Goal: Task Accomplishment & Management: Use online tool/utility

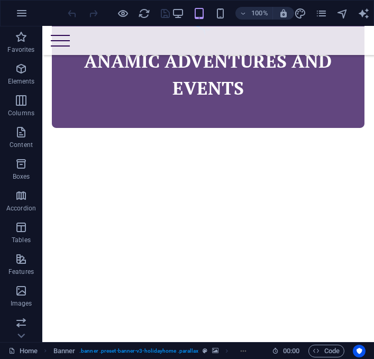
scroll to position [468, 0]
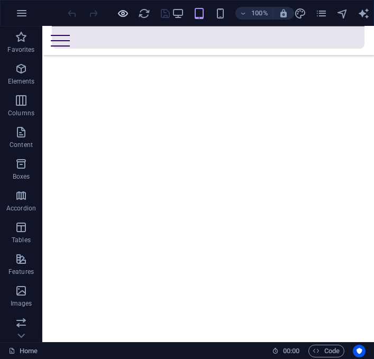
click at [119, 14] on icon "button" at bounding box center [123, 13] width 12 height 12
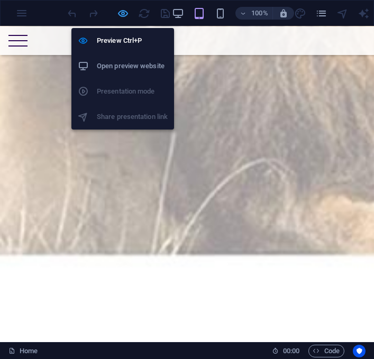
scroll to position [2529, 0]
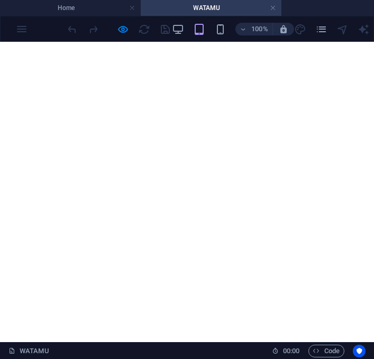
scroll to position [561, 0]
click at [120, 32] on icon "button" at bounding box center [123, 29] width 12 height 12
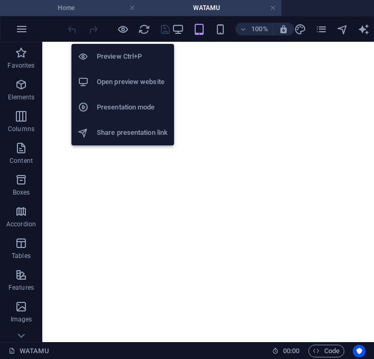
click at [73, 3] on h4 "Home" at bounding box center [70, 8] width 141 height 12
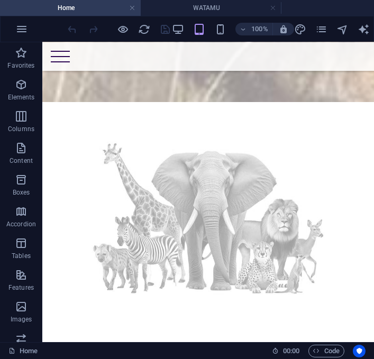
scroll to position [3159, 0]
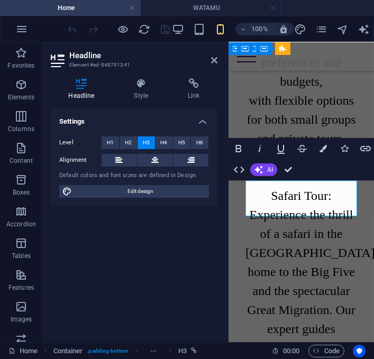
scroll to position [2852, 0]
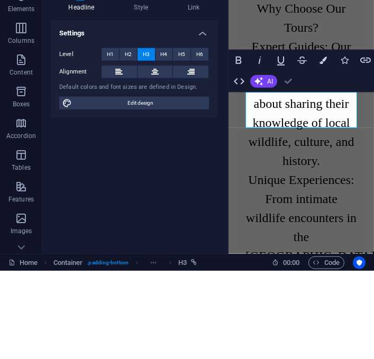
scroll to position [3256, 0]
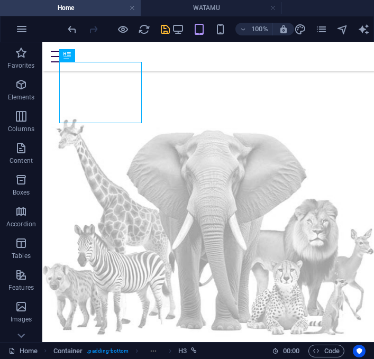
click at [166, 33] on icon "save" at bounding box center [166, 29] width 12 height 12
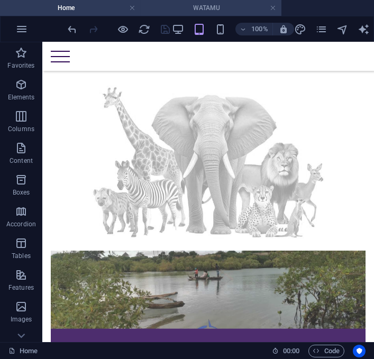
click at [218, 5] on h4 "WATAMU" at bounding box center [211, 8] width 141 height 12
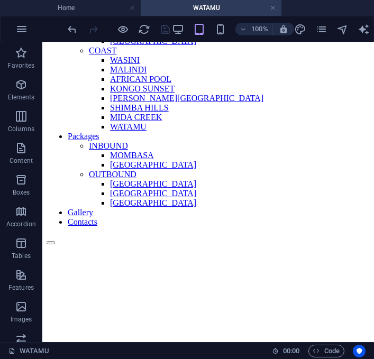
scroll to position [88, 0]
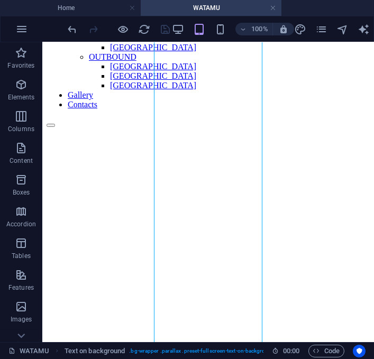
scroll to position [202, 0]
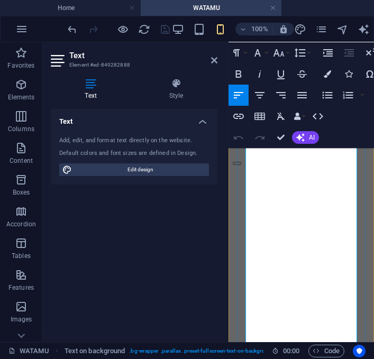
scroll to position [184, 0]
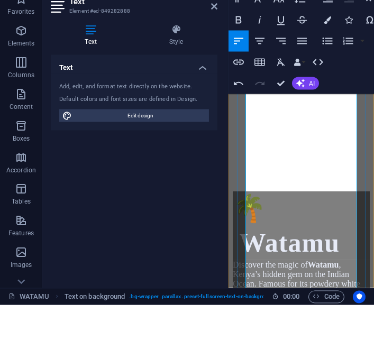
scroll to position [1120, 0]
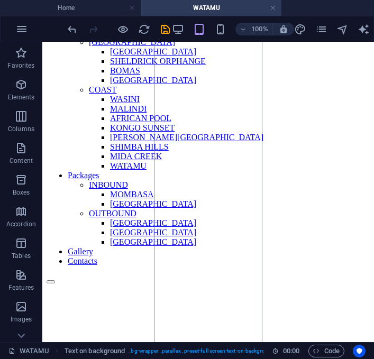
scroll to position [0, 0]
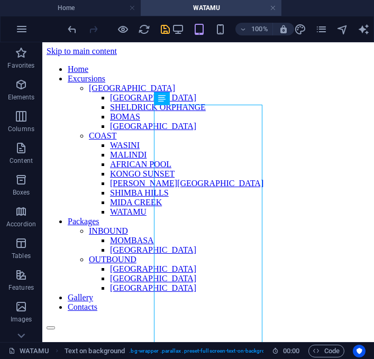
click at [161, 28] on icon "save" at bounding box center [166, 29] width 12 height 12
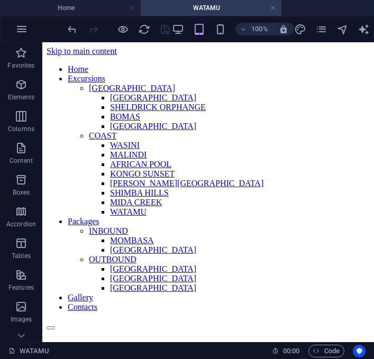
click at [208, 321] on div at bounding box center [208, 326] width 323 height 10
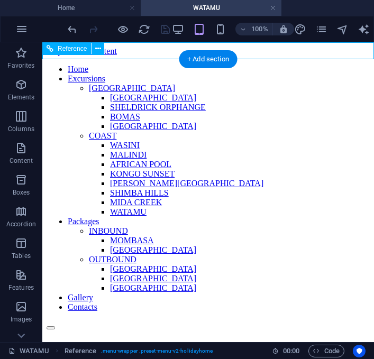
scroll to position [496, 0]
click at [210, 176] on nav "Home Excursions [GEOGRAPHIC_DATA] [GEOGRAPHIC_DATA] [GEOGRAPHIC_DATA] ORPHANGE …" at bounding box center [208, 189] width 323 height 248
click at [214, 176] on nav "Home Excursions [GEOGRAPHIC_DATA] [GEOGRAPHIC_DATA] [GEOGRAPHIC_DATA] ORPHANGE …" at bounding box center [208, 189] width 323 height 248
click at [120, 31] on icon "button" at bounding box center [123, 29] width 12 height 12
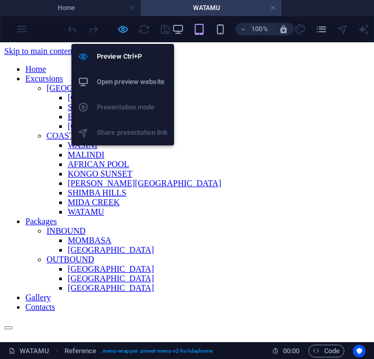
scroll to position [477, 0]
click at [86, 227] on link "INBOUND" at bounding box center [66, 231] width 39 height 9
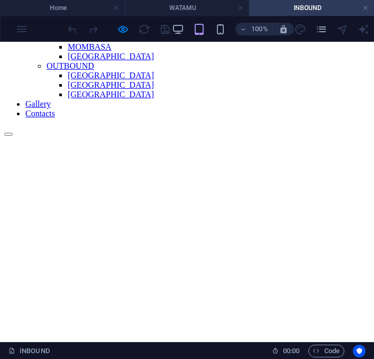
scroll to position [0, 0]
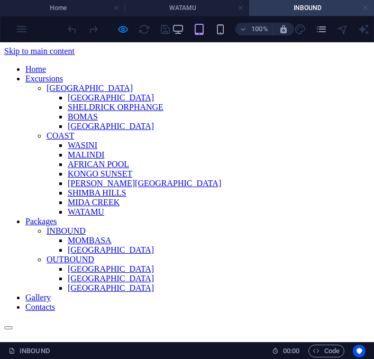
click at [367, 7] on link at bounding box center [366, 8] width 6 height 10
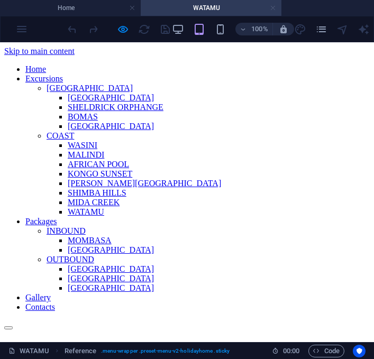
click at [271, 7] on link at bounding box center [273, 8] width 6 height 10
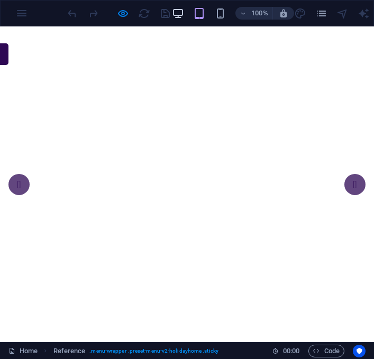
click at [178, 10] on icon "button" at bounding box center [179, 13] width 12 height 12
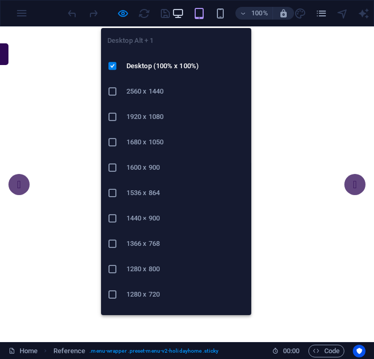
scroll to position [2, 0]
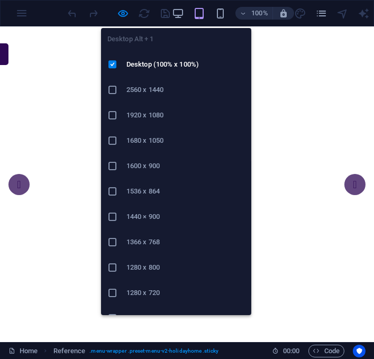
click at [151, 271] on h6 "1280 x 800" at bounding box center [185, 267] width 119 height 13
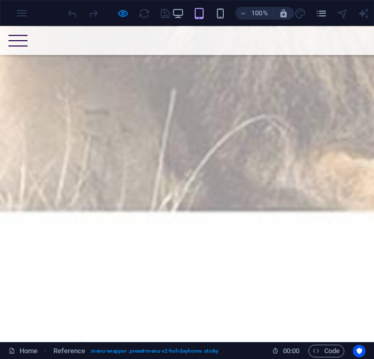
scroll to position [2604, 0]
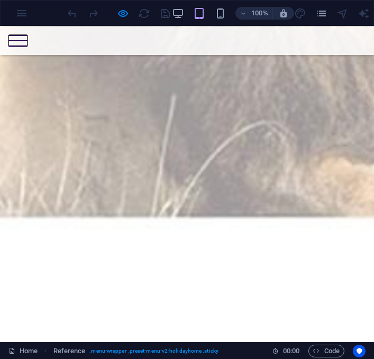
click at [28, 36] on button at bounding box center [17, 35] width 19 height 1
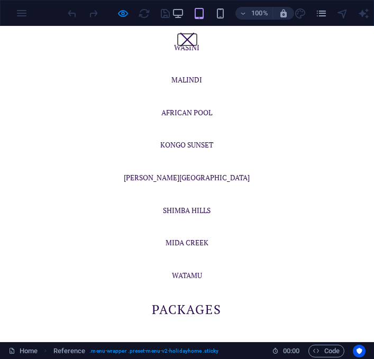
scroll to position [278, 0]
click at [321, 7] on icon "pages" at bounding box center [322, 13] width 12 height 12
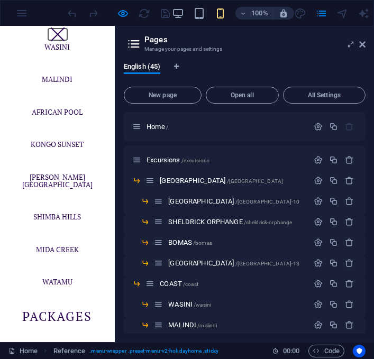
click at [55, 34] on button at bounding box center [57, 35] width 14 height 14
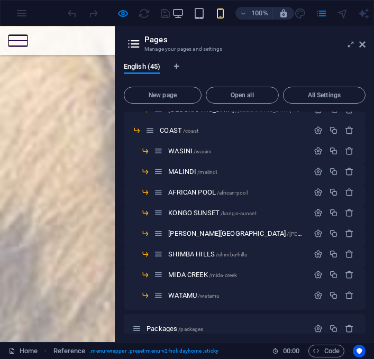
scroll to position [176, 0]
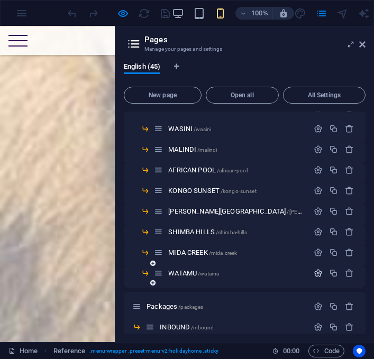
click at [314, 273] on icon "button" at bounding box center [318, 273] width 9 height 9
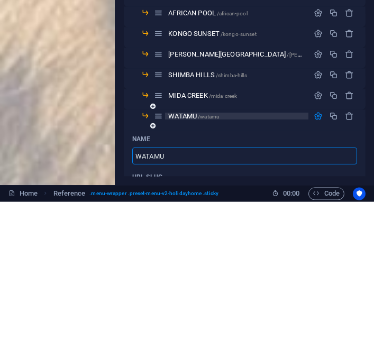
click at [210, 271] on span "/watamu" at bounding box center [209, 274] width 22 height 6
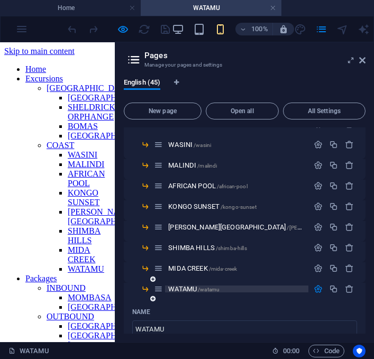
scroll to position [0, 0]
click at [364, 59] on icon at bounding box center [362, 60] width 6 height 8
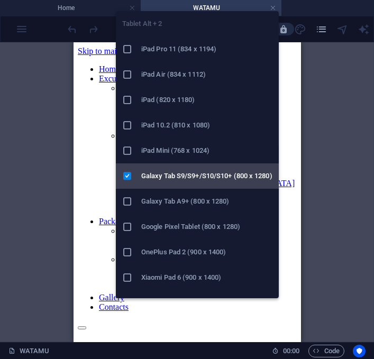
click at [223, 176] on h6 "Galaxy Tab S9/S9+/S10/S10+ (800 x 1280)" at bounding box center [206, 176] width 131 height 13
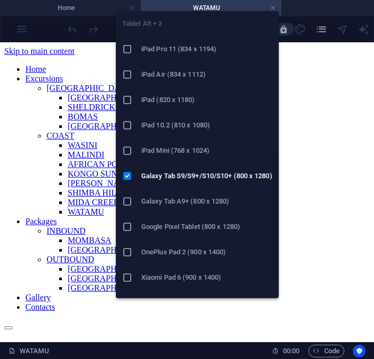
click at [328, 316] on figure at bounding box center [187, 316] width 366 height 0
click at [302, 316] on figure at bounding box center [187, 316] width 366 height 0
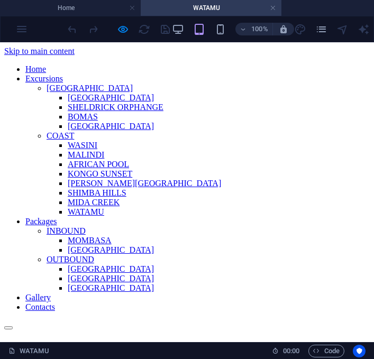
click at [183, 321] on div at bounding box center [187, 326] width 366 height 10
click at [192, 193] on nav "Home Excursions [GEOGRAPHIC_DATA] [GEOGRAPHIC_DATA] [GEOGRAPHIC_DATA] ORPHANGE …" at bounding box center [187, 189] width 366 height 248
click at [189, 233] on nav "Home Excursions [GEOGRAPHIC_DATA] [GEOGRAPHIC_DATA] [GEOGRAPHIC_DATA] ORPHANGE …" at bounding box center [187, 189] width 366 height 248
click at [194, 232] on nav "Home Excursions [GEOGRAPHIC_DATA] [GEOGRAPHIC_DATA] [GEOGRAPHIC_DATA] ORPHANGE …" at bounding box center [187, 189] width 366 height 248
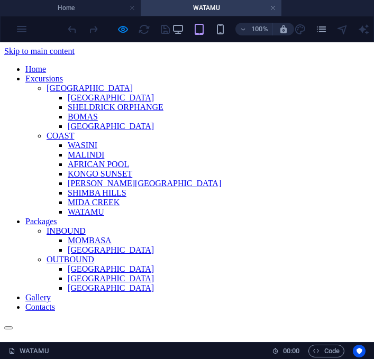
click at [187, 225] on nav "Home Excursions [GEOGRAPHIC_DATA] [GEOGRAPHIC_DATA] [GEOGRAPHIC_DATA] ORPHANGE …" at bounding box center [187, 189] width 366 height 248
click at [126, 26] on icon "button" at bounding box center [123, 29] width 12 height 12
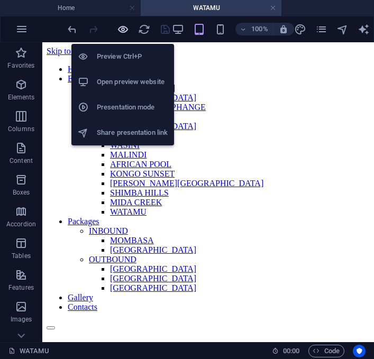
click at [121, 25] on icon "button" at bounding box center [123, 29] width 12 height 12
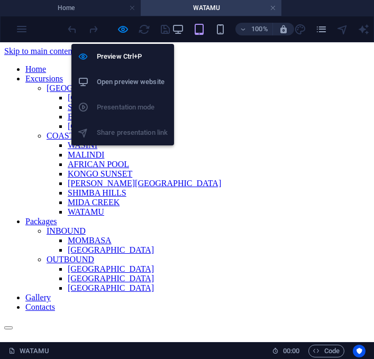
click at [86, 227] on link "INBOUND" at bounding box center [66, 231] width 39 height 9
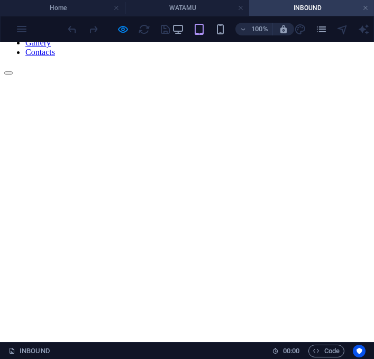
scroll to position [253, 0]
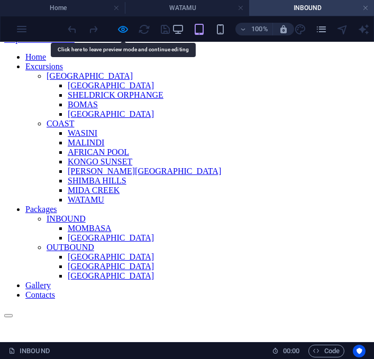
scroll to position [0, 0]
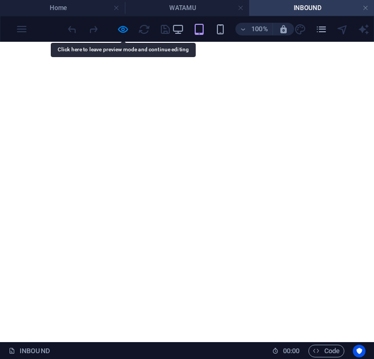
scroll to position [347, 0]
click at [125, 30] on icon "button" at bounding box center [123, 29] width 12 height 12
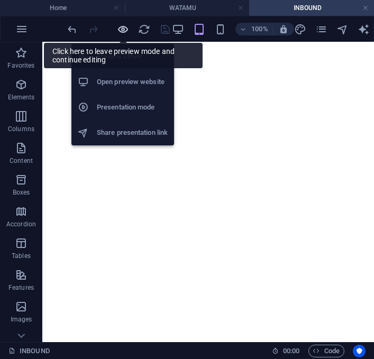
click at [124, 28] on icon "button" at bounding box center [123, 29] width 12 height 12
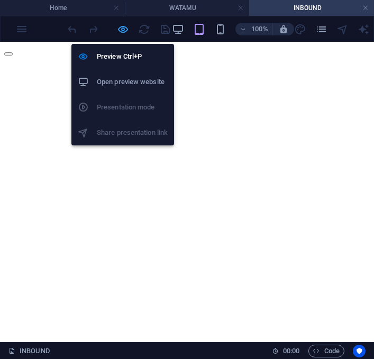
scroll to position [271, 0]
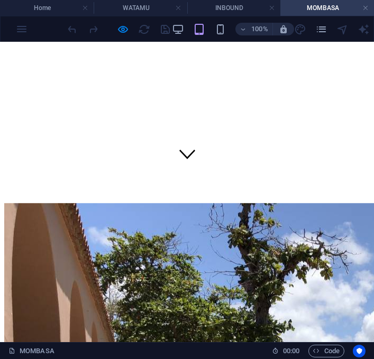
scroll to position [0, 0]
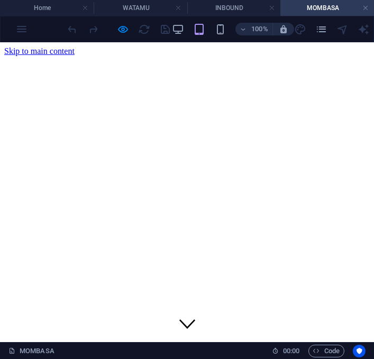
click at [121, 27] on icon "button" at bounding box center [123, 29] width 12 height 12
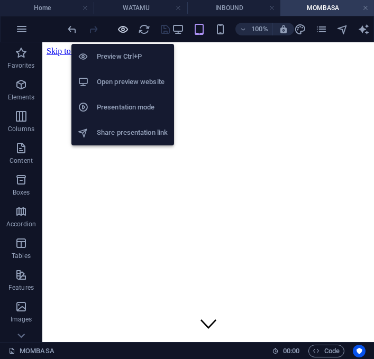
click at [122, 23] on icon "button" at bounding box center [123, 29] width 12 height 12
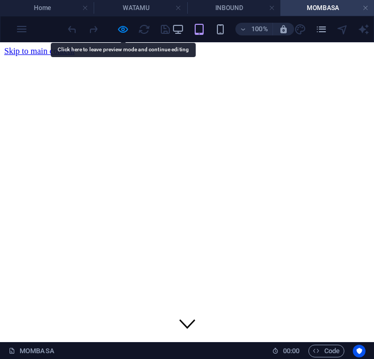
click at [117, 23] on icon "button" at bounding box center [123, 29] width 12 height 12
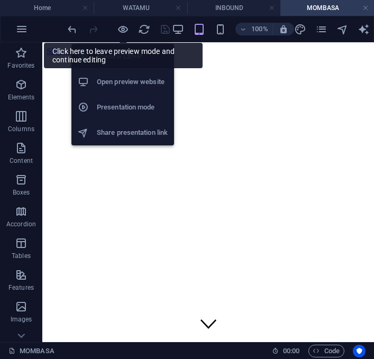
click at [149, 101] on h6 "Presentation mode" at bounding box center [132, 107] width 71 height 13
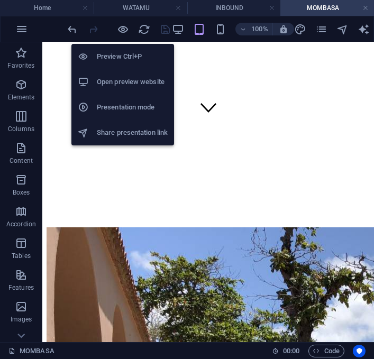
scroll to position [218, 0]
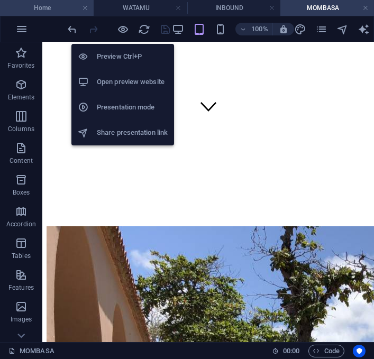
click at [48, 11] on h4 "Home" at bounding box center [47, 8] width 94 height 12
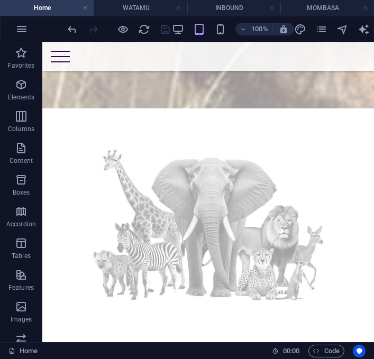
scroll to position [3156, 0]
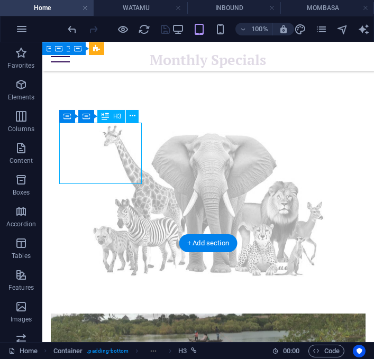
scroll to position [3192, 0]
